Goal: Information Seeking & Learning: Learn about a topic

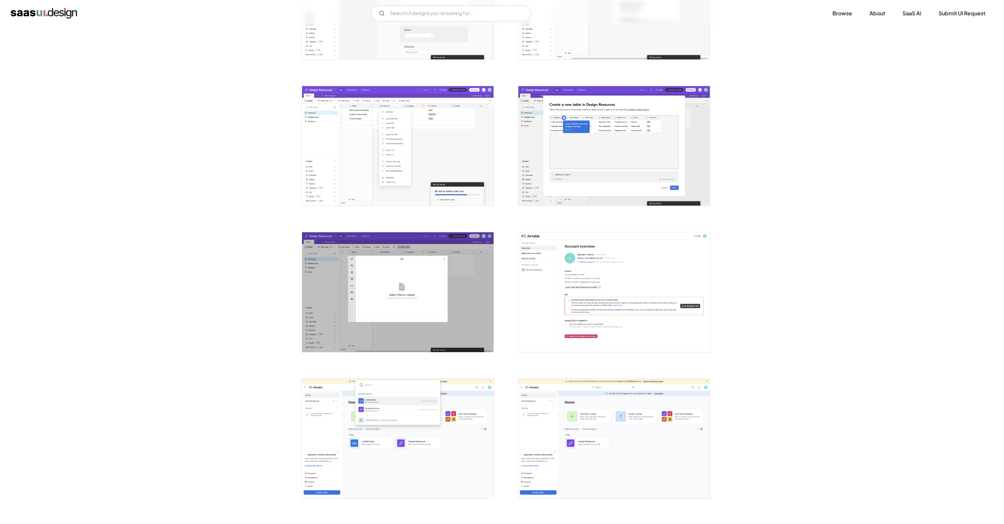
scroll to position [1194, 0]
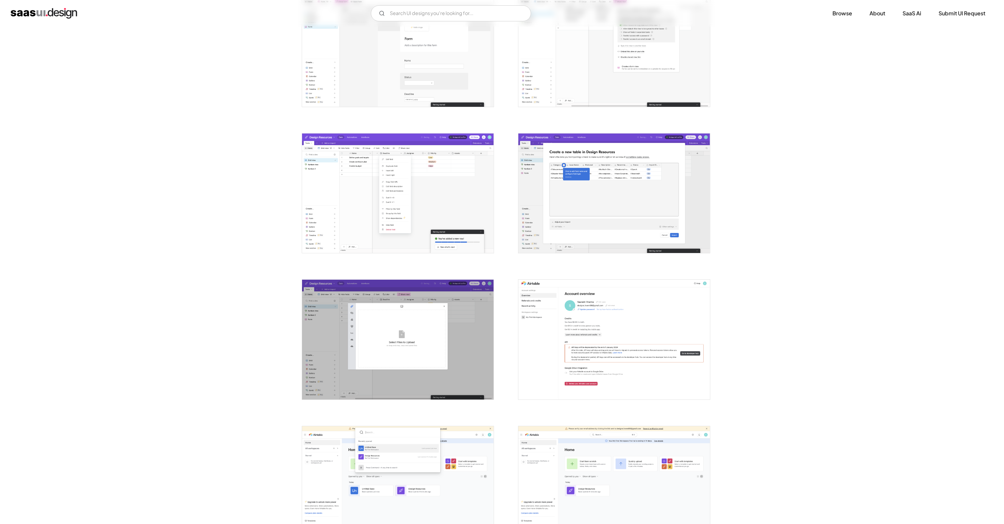
click at [411, 187] on img "open lightbox" at bounding box center [398, 194] width 192 height 120
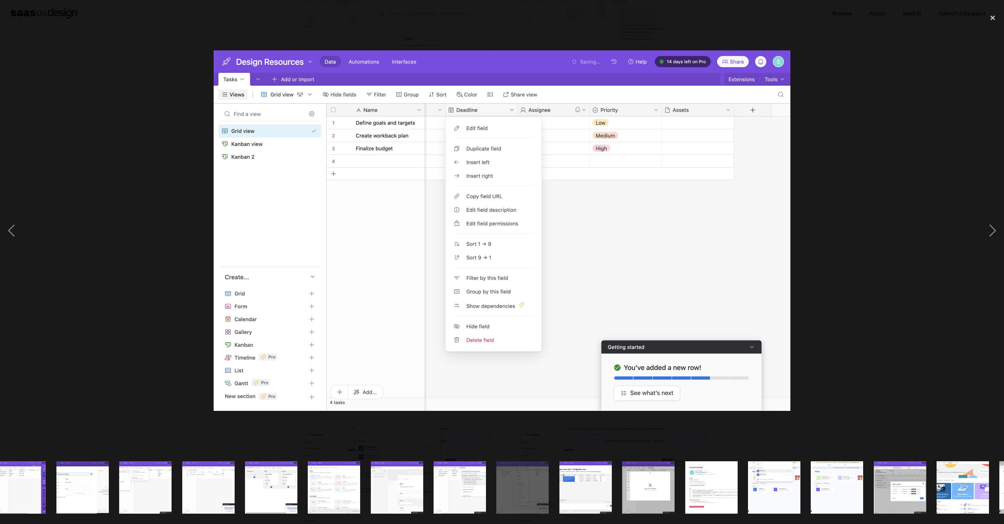
scroll to position [0, 579]
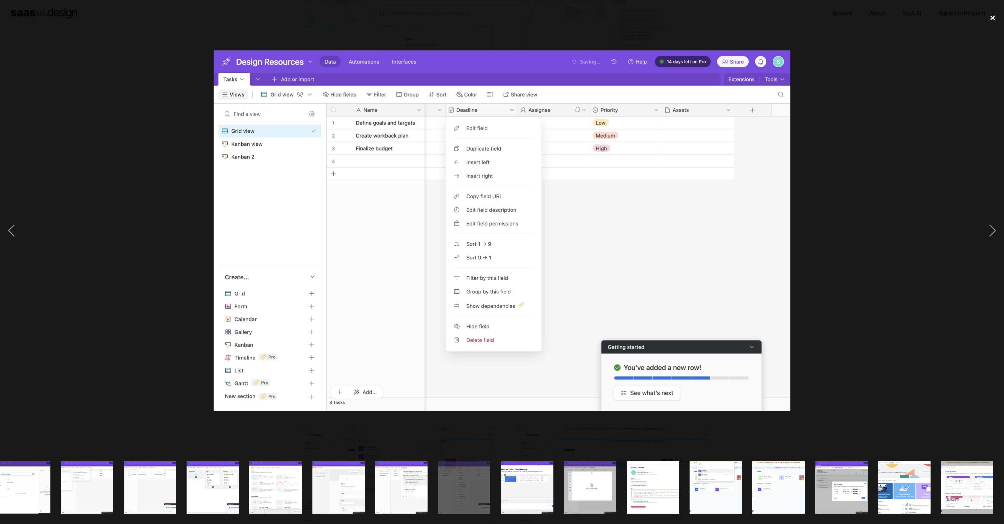
click at [990, 18] on div "close lightbox" at bounding box center [993, 17] width 23 height 15
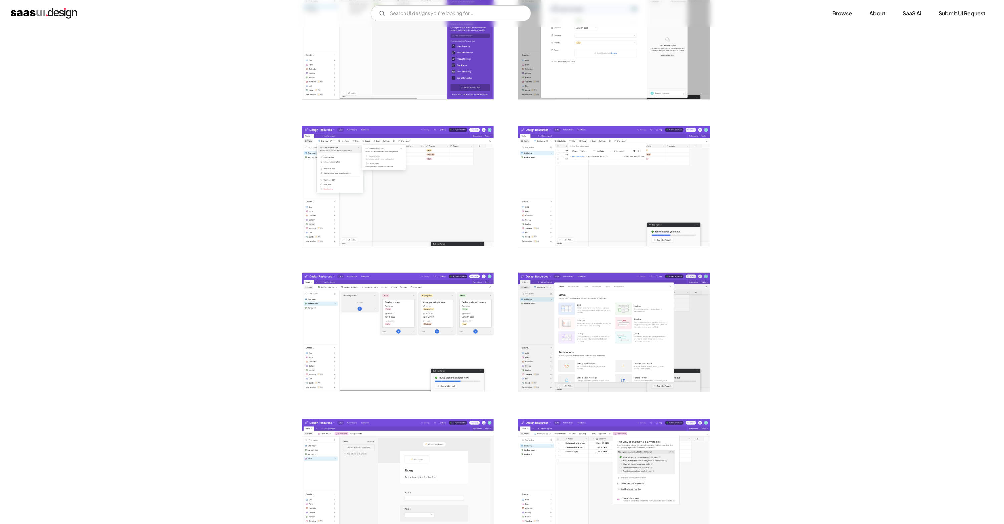
scroll to position [772, 0]
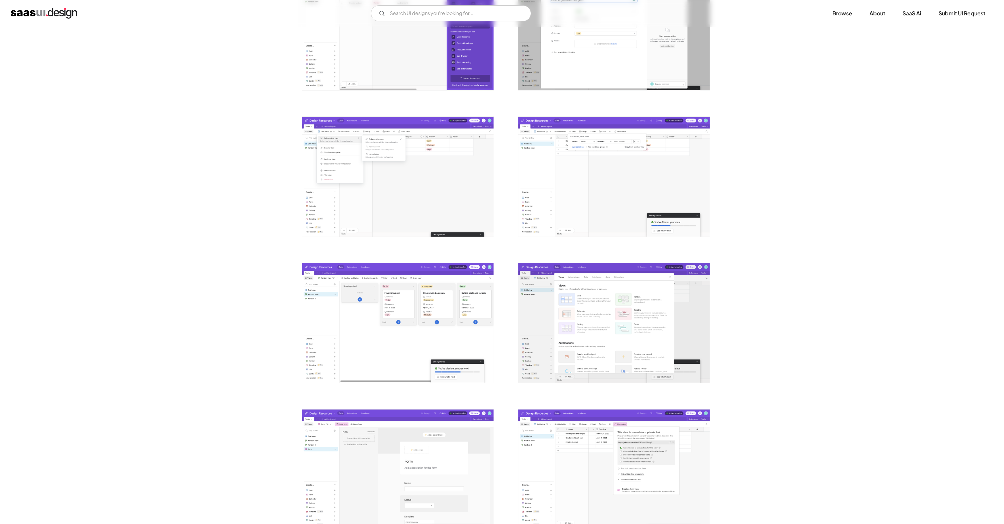
click at [570, 160] on img "open lightbox" at bounding box center [615, 177] width 192 height 120
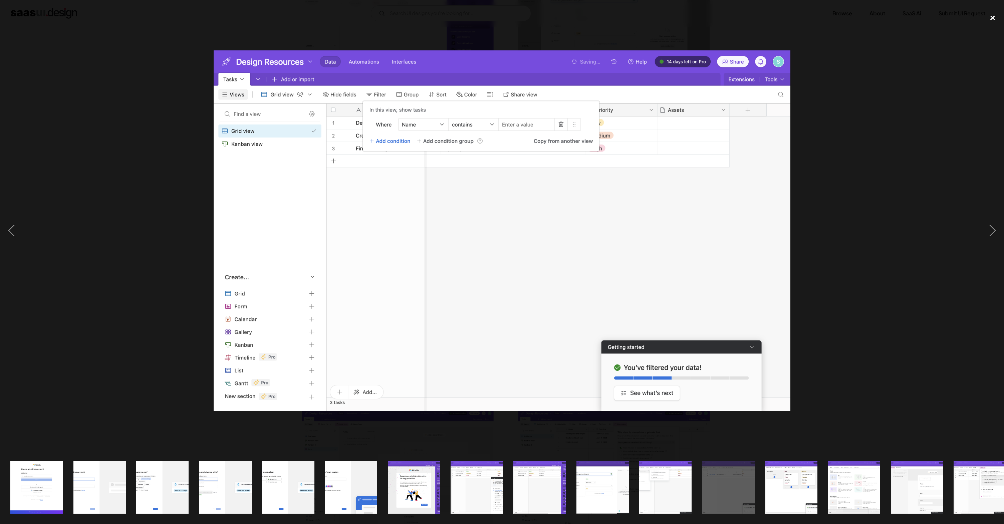
click at [992, 19] on div "close lightbox" at bounding box center [993, 17] width 23 height 15
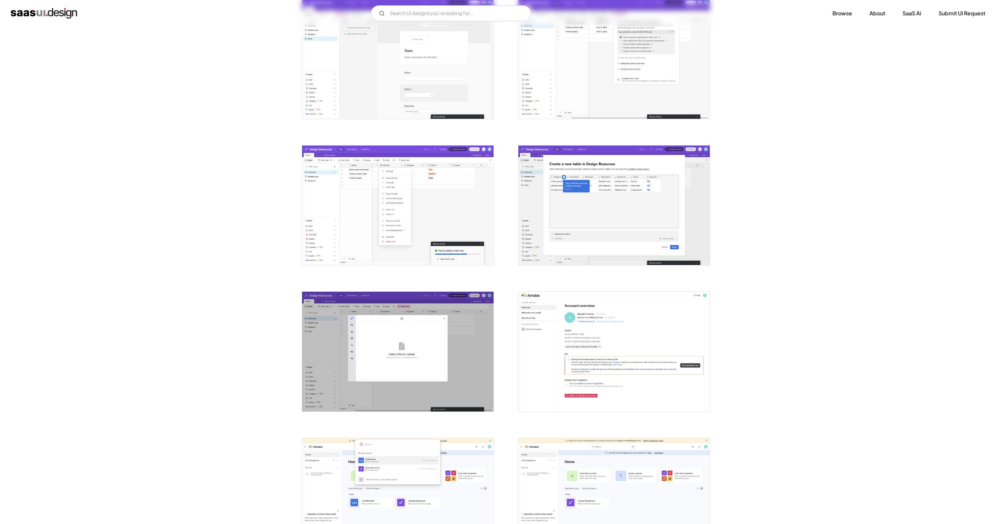
scroll to position [1186, 0]
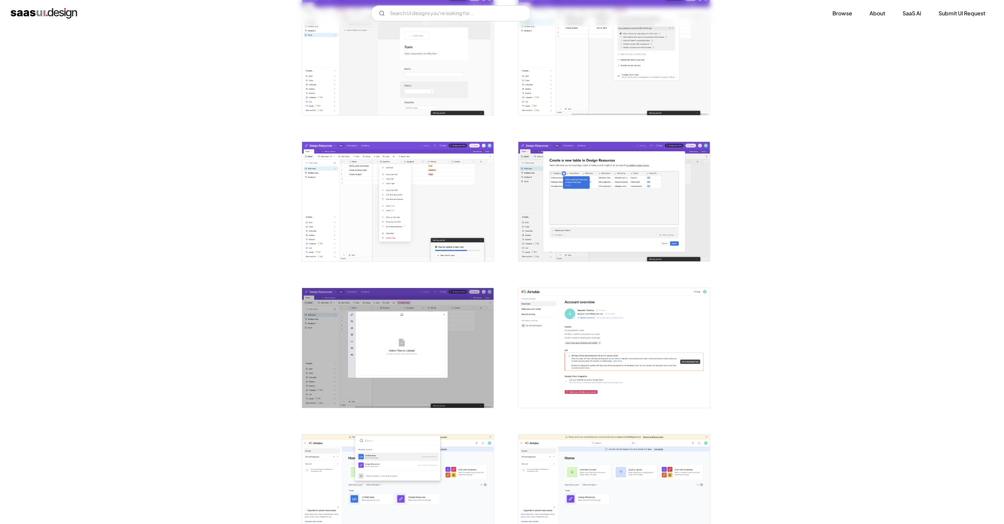
click at [407, 190] on img "open lightbox" at bounding box center [398, 202] width 192 height 120
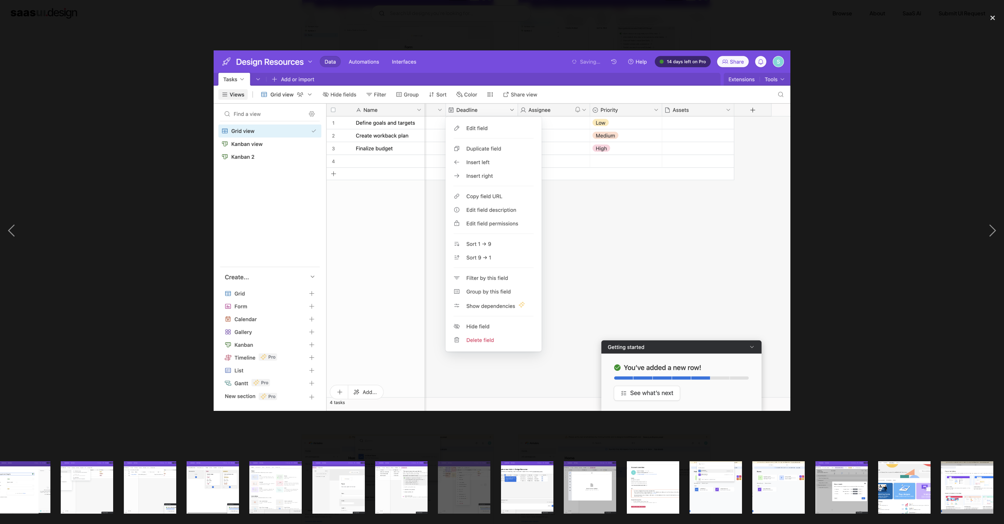
scroll to position [0, 579]
click at [680, 224] on img at bounding box center [502, 230] width 577 height 361
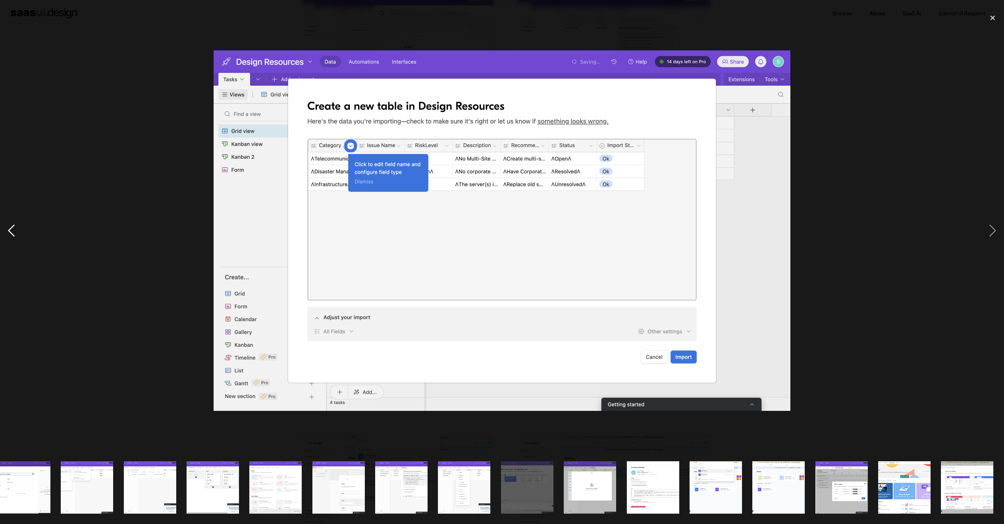
click at [7, 229] on div "previous image" at bounding box center [11, 230] width 23 height 440
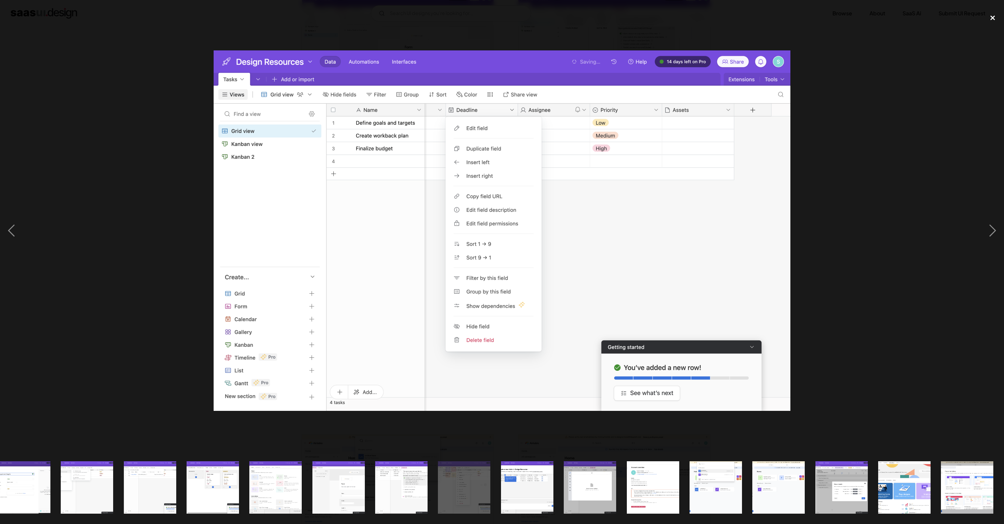
click at [994, 18] on div "close lightbox" at bounding box center [993, 17] width 23 height 15
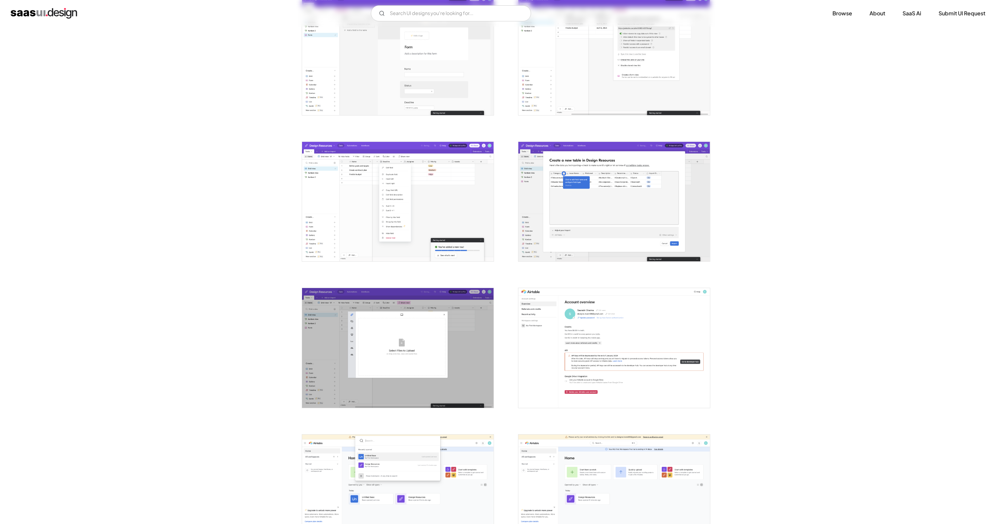
scroll to position [0, 0]
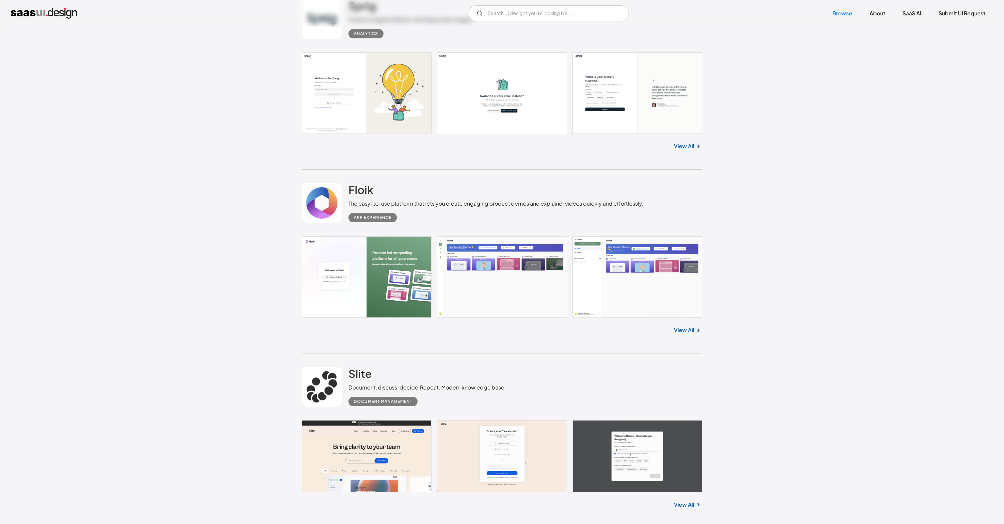
scroll to position [536, 0]
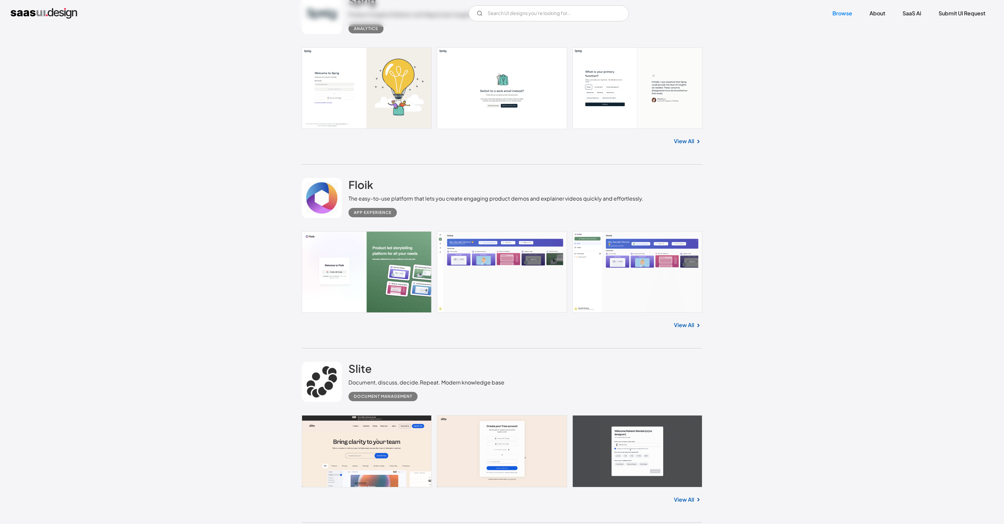
click at [328, 200] on link at bounding box center [322, 198] width 40 height 40
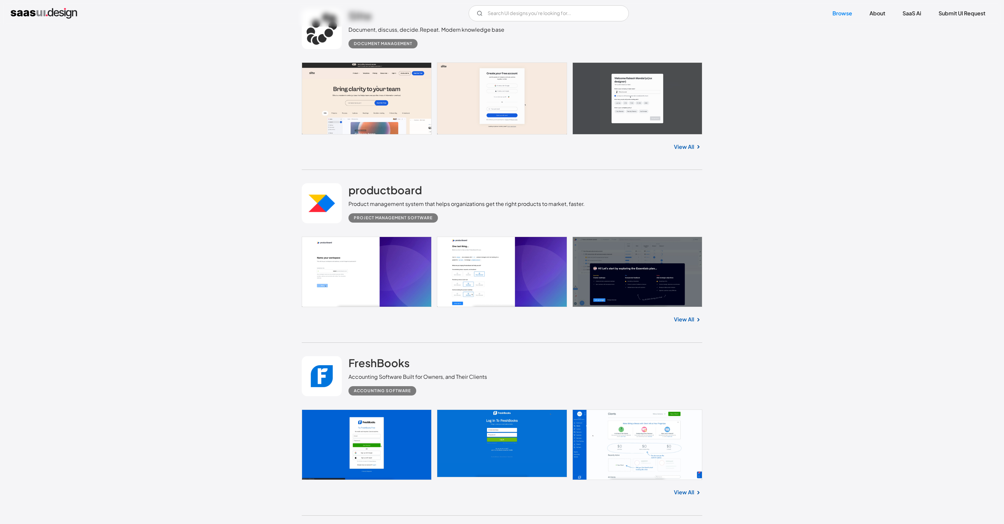
scroll to position [892, 0]
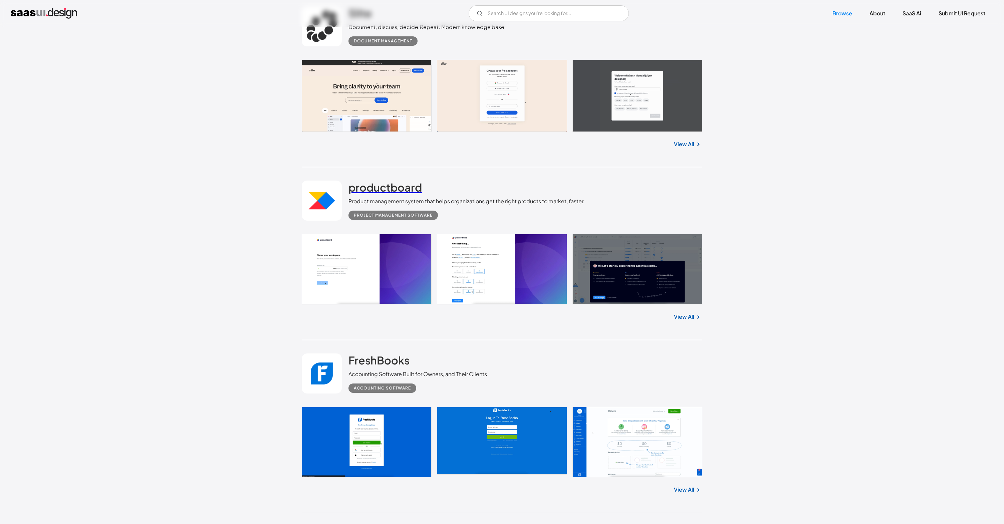
click at [408, 190] on h2 "productboard" at bounding box center [385, 187] width 73 height 13
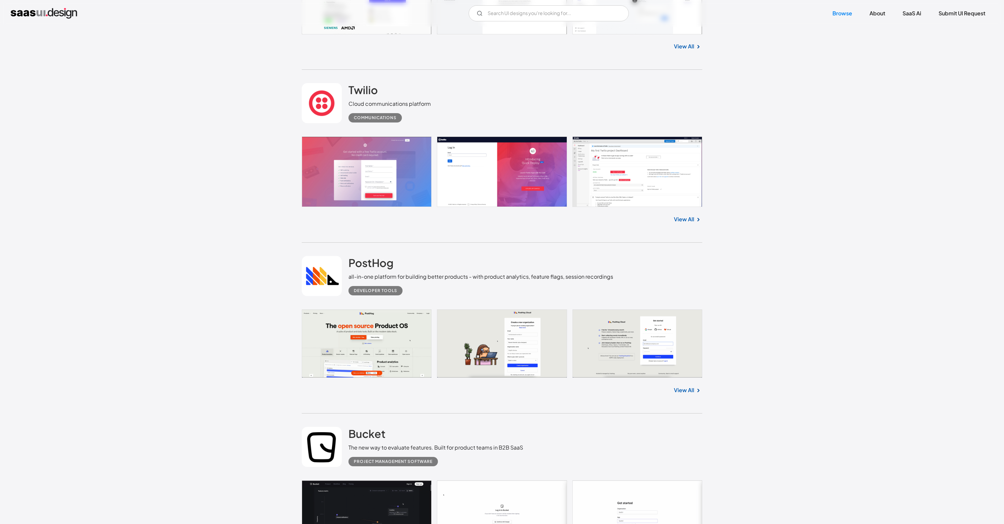
scroll to position [2375, 0]
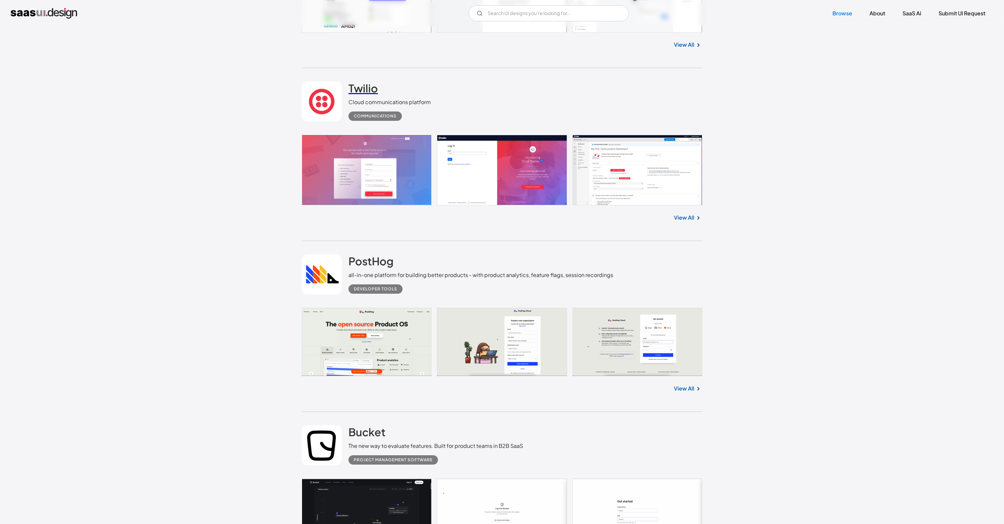
click at [366, 91] on h2 "Twilio" at bounding box center [363, 87] width 29 height 13
click at [381, 266] on h2 "PostHog" at bounding box center [371, 260] width 45 height 13
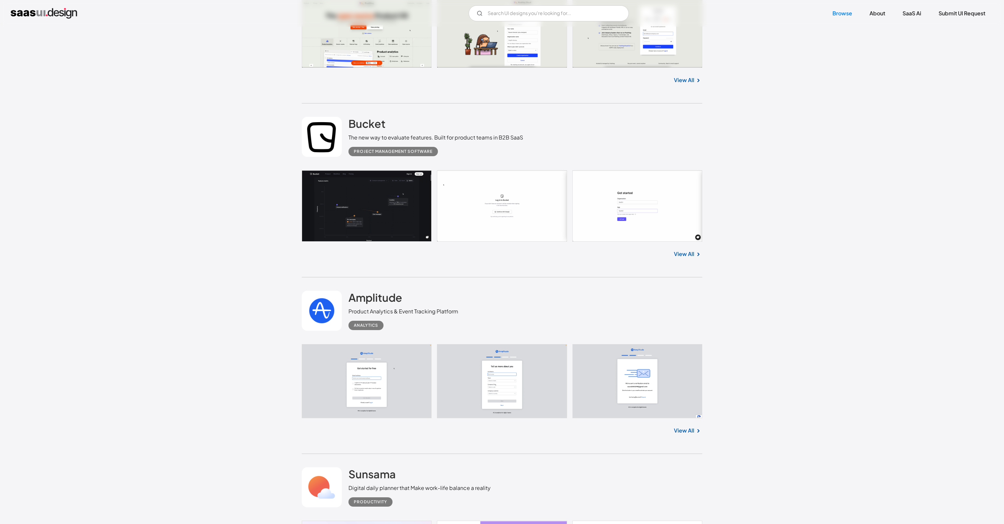
scroll to position [2686, 0]
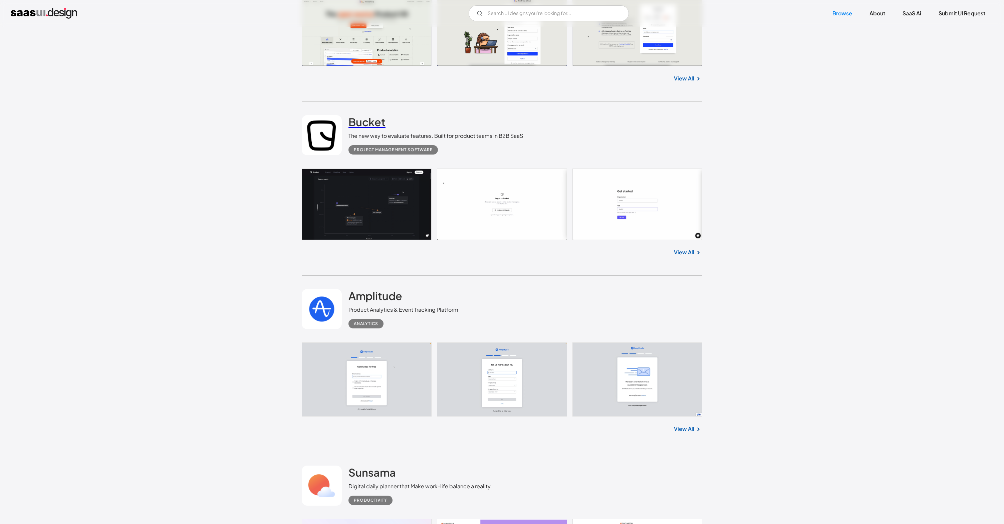
click at [362, 121] on h2 "Bucket" at bounding box center [367, 121] width 37 height 13
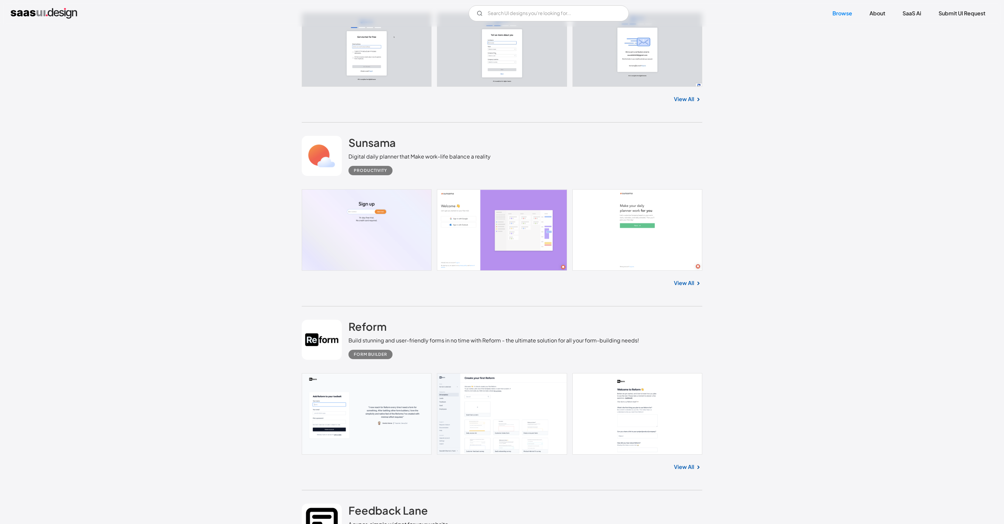
scroll to position [3016, 0]
click at [372, 147] on h2 "Sunsama" at bounding box center [372, 141] width 47 height 13
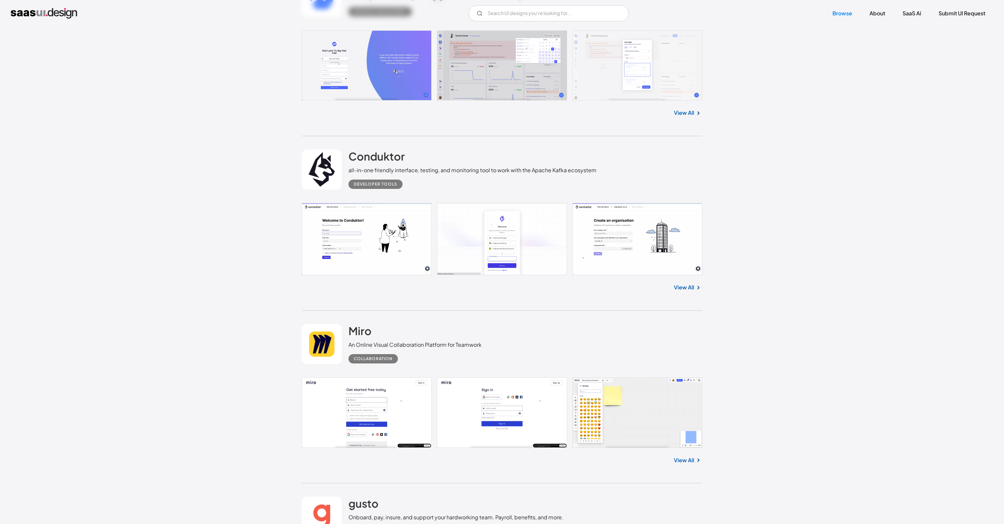
scroll to position [5651, 0]
click at [367, 164] on h2 "Conduktor" at bounding box center [377, 156] width 56 height 13
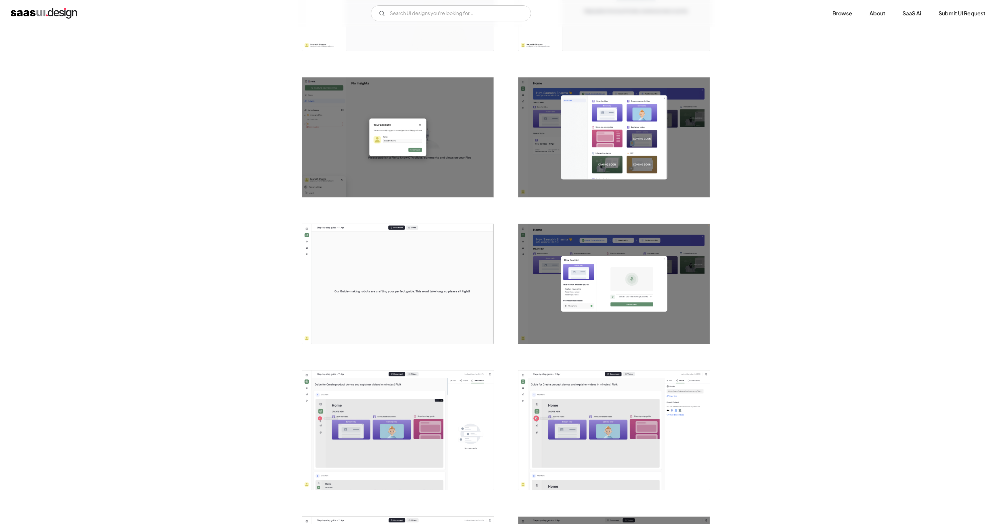
scroll to position [335, 0]
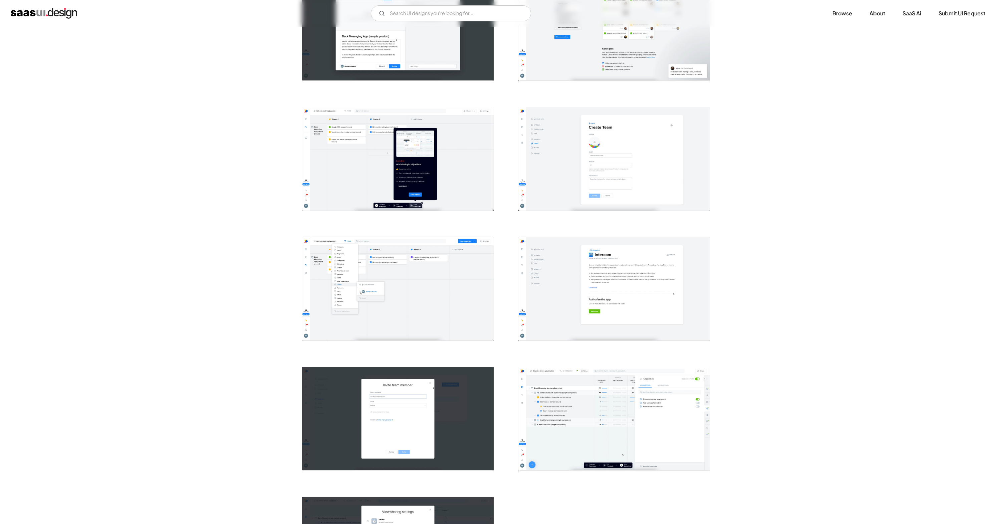
scroll to position [744, 0]
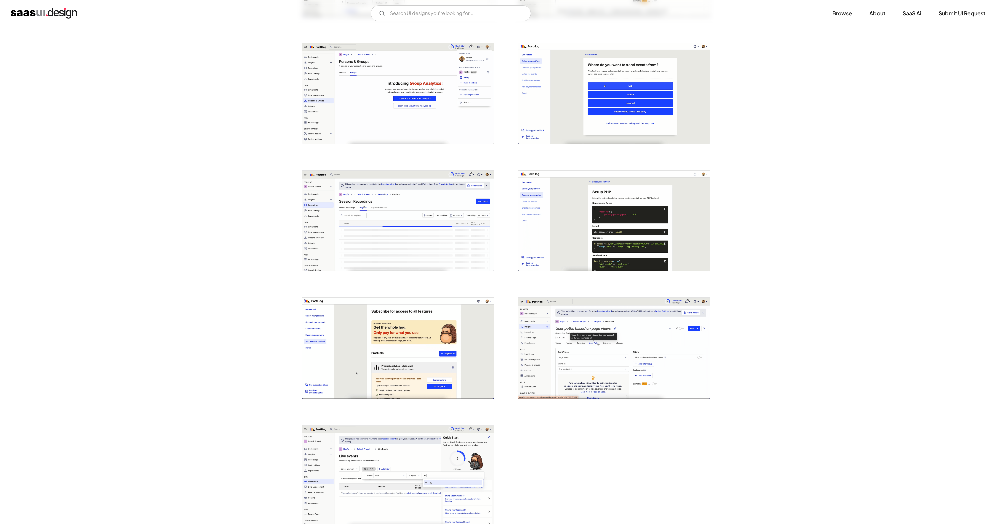
scroll to position [1261, 0]
click at [431, 220] on img "open lightbox" at bounding box center [398, 220] width 192 height 101
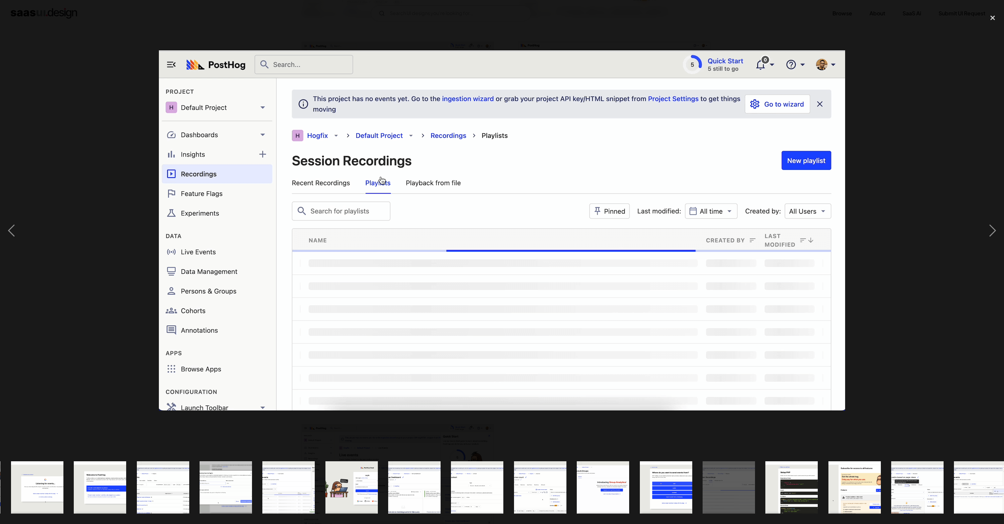
scroll to position [0, 579]
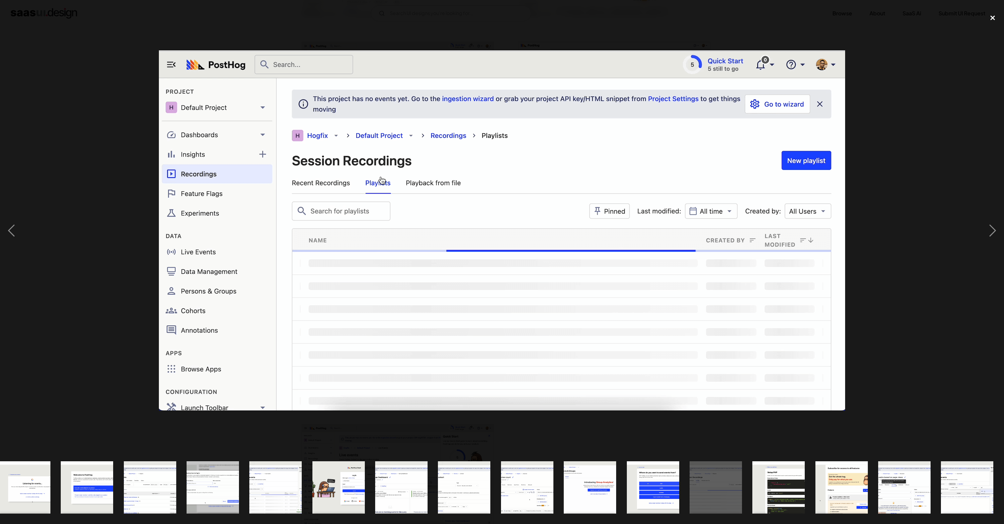
click at [991, 20] on div "close lightbox" at bounding box center [993, 17] width 23 height 15
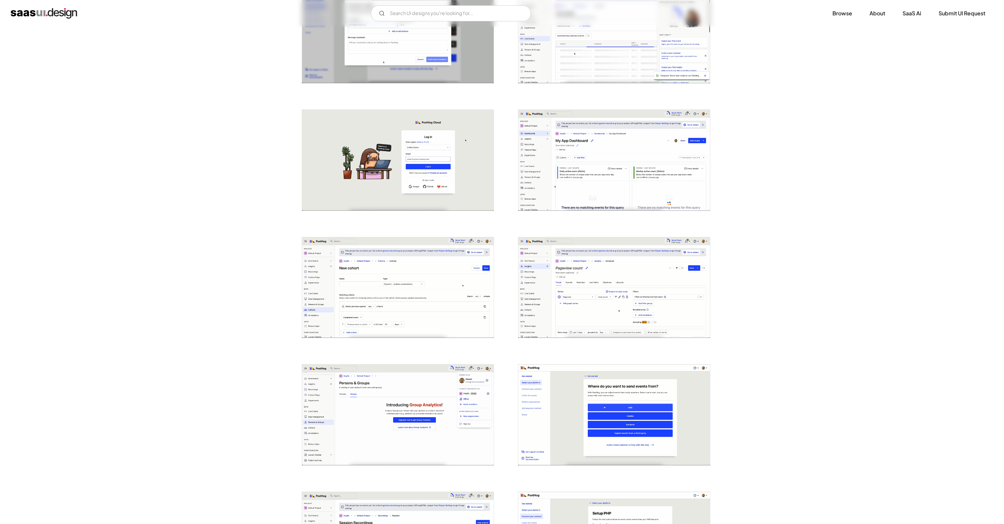
scroll to position [732, 0]
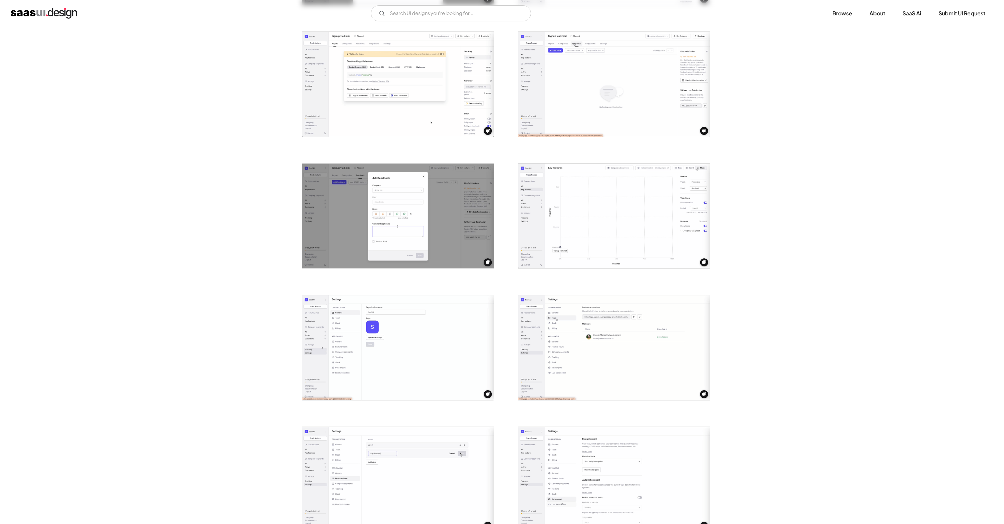
scroll to position [390, 0]
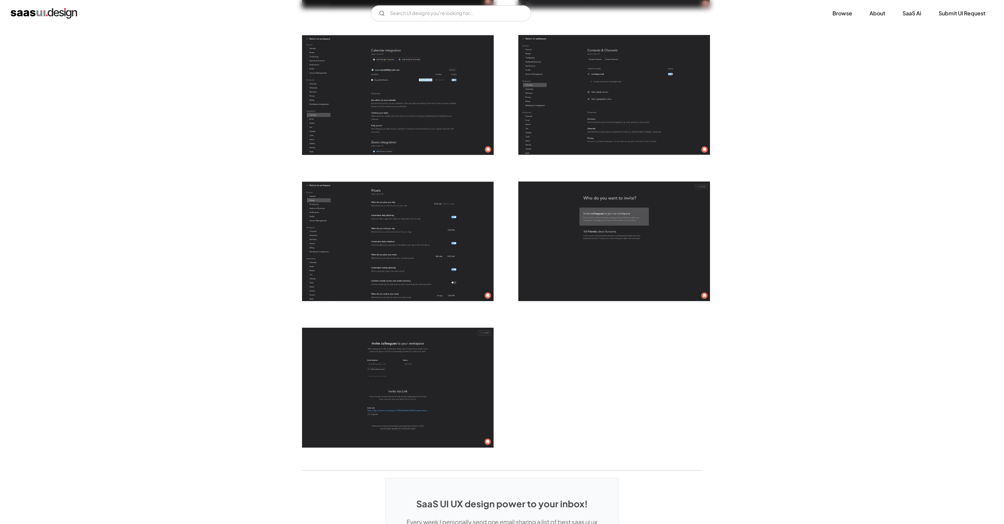
scroll to position [1089, 0]
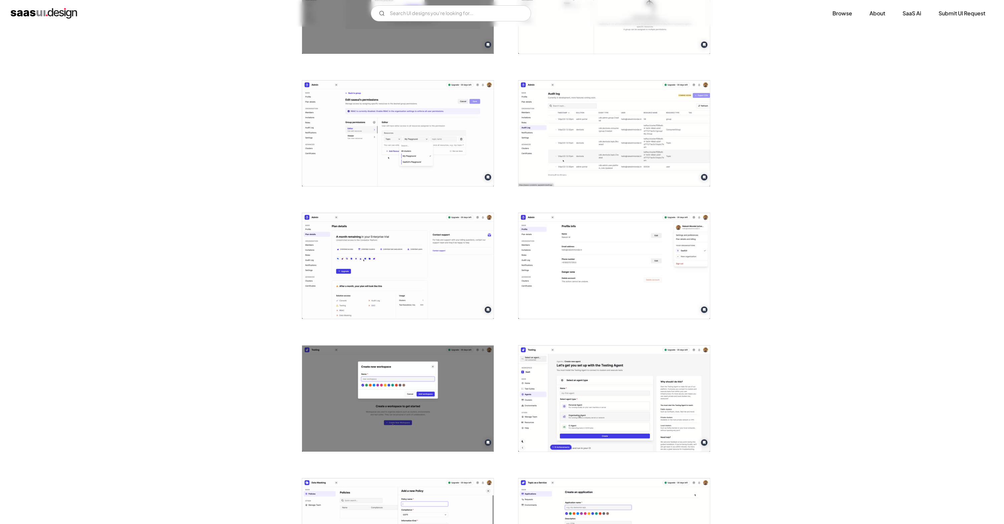
scroll to position [1138, 0]
